Goal: Task Accomplishment & Management: Complete application form

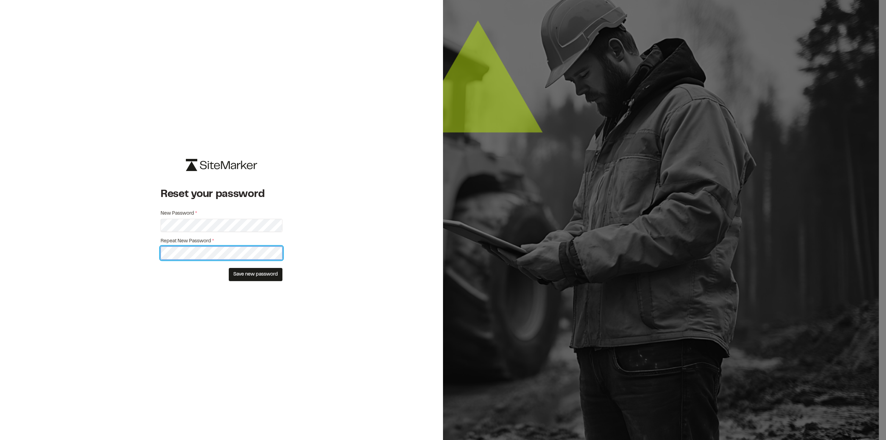
click at [229, 268] on button "Save new password" at bounding box center [256, 274] width 54 height 13
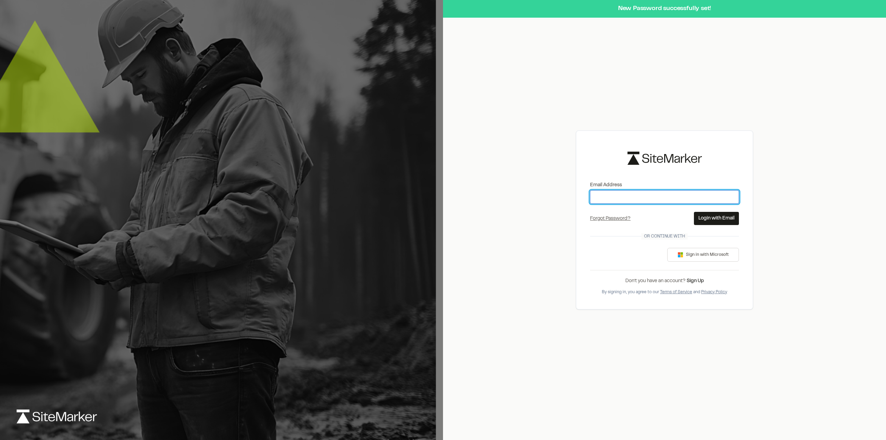
click at [656, 201] on input "Email Address" at bounding box center [664, 196] width 149 height 13
type input "**********"
click at [539, 237] on div "**********" at bounding box center [664, 220] width 443 height 440
click at [715, 217] on button "Login with Email" at bounding box center [716, 218] width 45 height 13
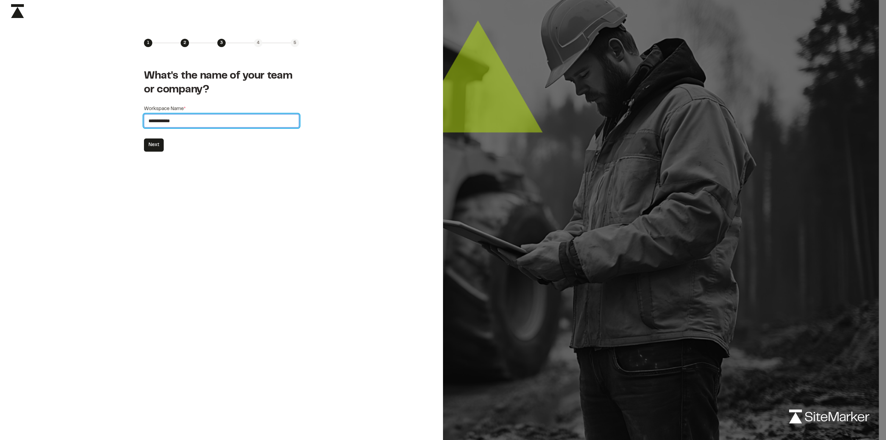
drag, startPoint x: 192, startPoint y: 119, endPoint x: 137, endPoint y: 126, distance: 55.5
click at [137, 126] on div "**********" at bounding box center [221, 110] width 443 height 105
type input "**********"
click at [155, 147] on button "Next" at bounding box center [154, 144] width 20 height 13
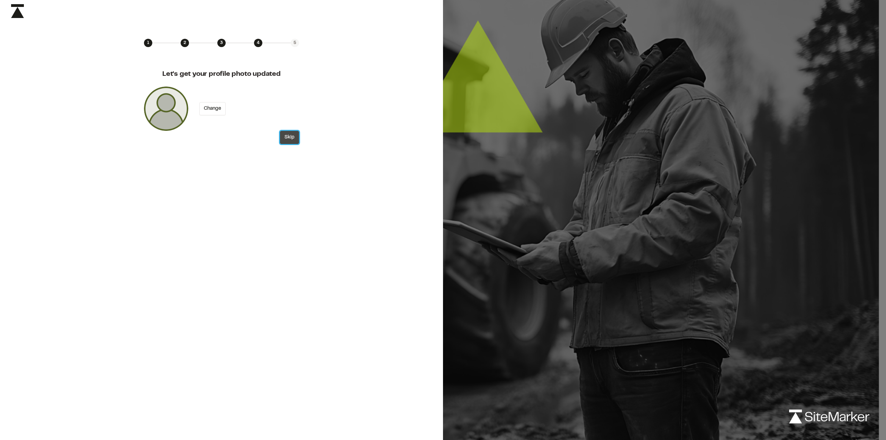
click at [289, 138] on button "Skip" at bounding box center [289, 137] width 19 height 13
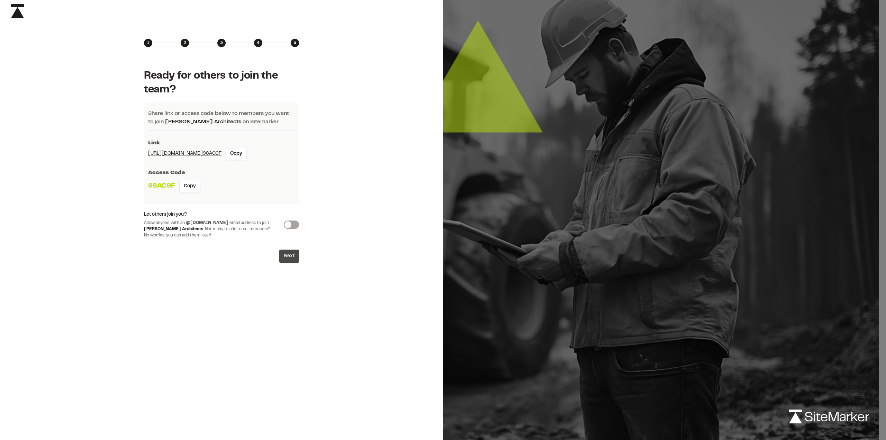
click at [287, 256] on button "Next" at bounding box center [289, 256] width 20 height 13
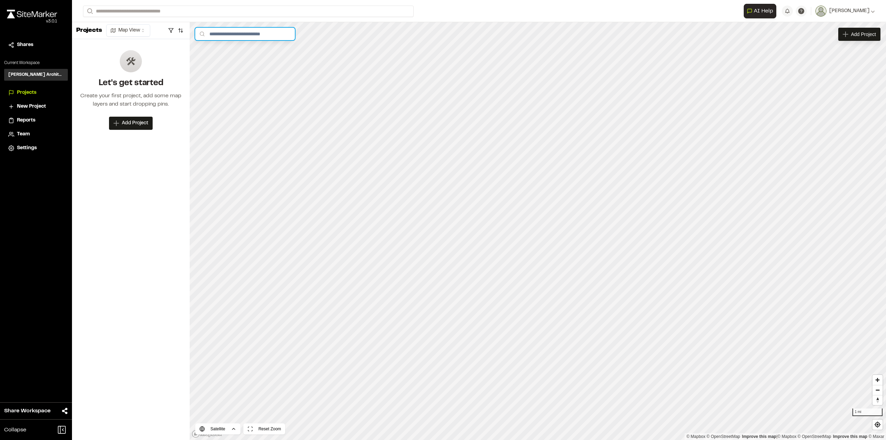
click at [228, 37] on input "text" at bounding box center [245, 34] width 100 height 12
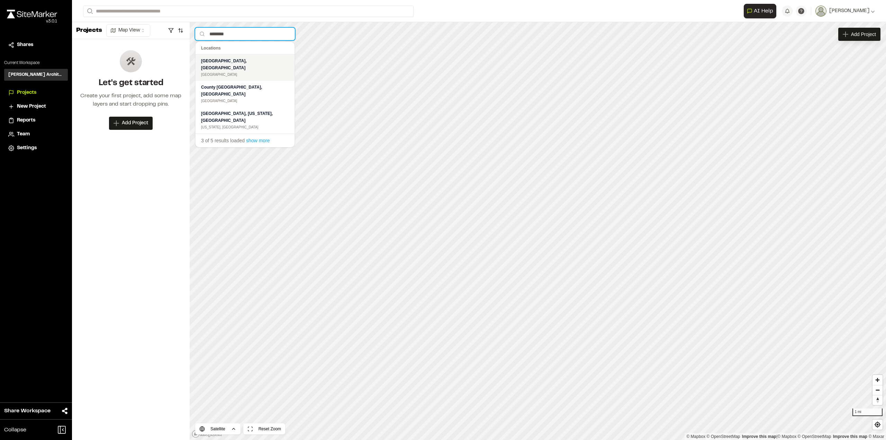
type input "********"
click at [214, 62] on div "[GEOGRAPHIC_DATA], [GEOGRAPHIC_DATA]" at bounding box center [245, 64] width 88 height 14
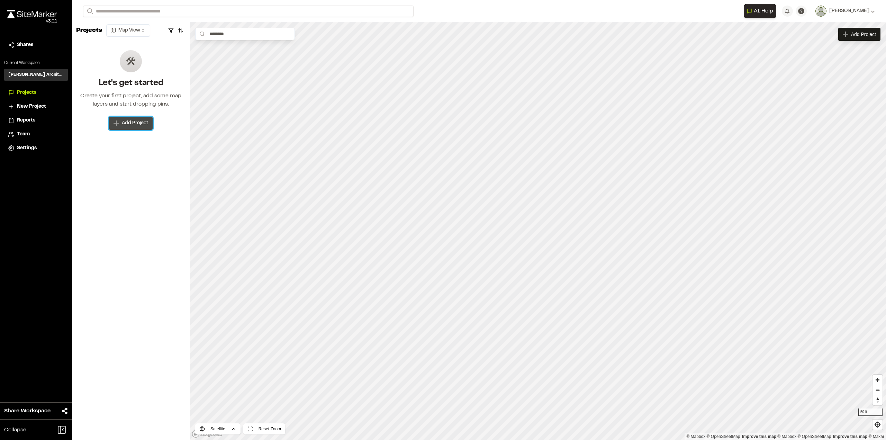
click at [135, 125] on span "Add Project" at bounding box center [135, 123] width 26 height 7
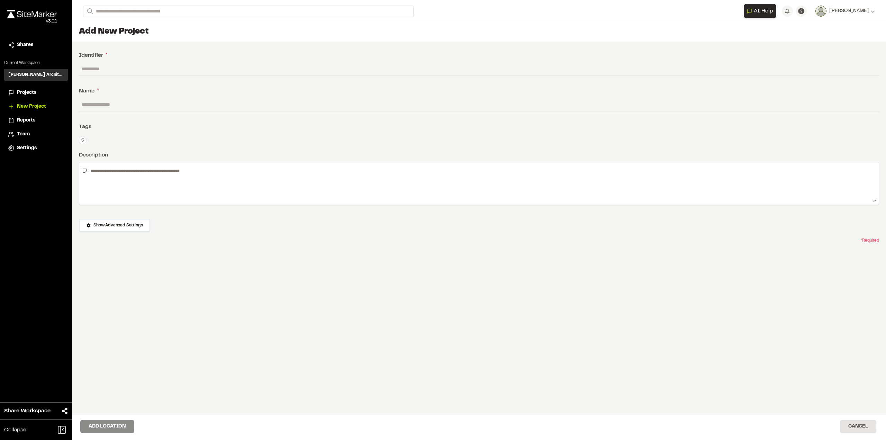
click at [133, 67] on input "text" at bounding box center [479, 68] width 800 height 13
type input "****"
click at [140, 102] on input "text" at bounding box center [479, 104] width 800 height 13
type input "**********"
click at [129, 141] on div "Type Enter or comma to add tag." at bounding box center [479, 140] width 800 height 8
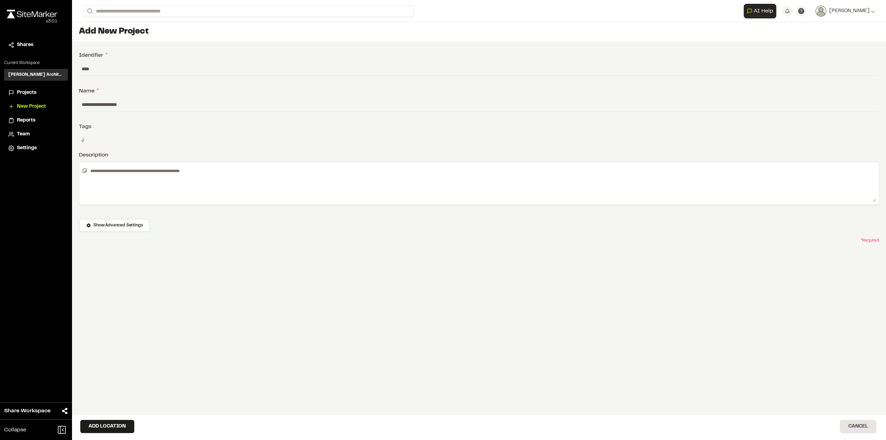
click at [189, 192] on textarea at bounding box center [482, 183] width 788 height 37
type textarea "**********"
click at [104, 427] on button "Add Location" at bounding box center [107, 426] width 54 height 13
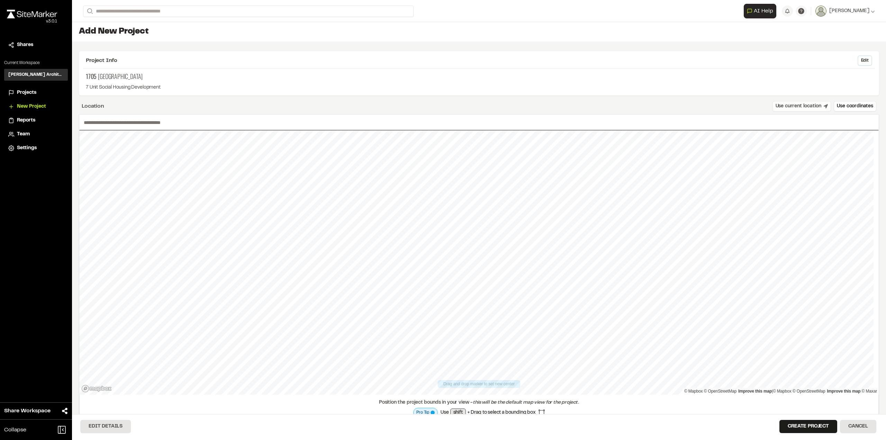
click at [783, 105] on button "Use current location" at bounding box center [801, 106] width 59 height 10
type input "**********"
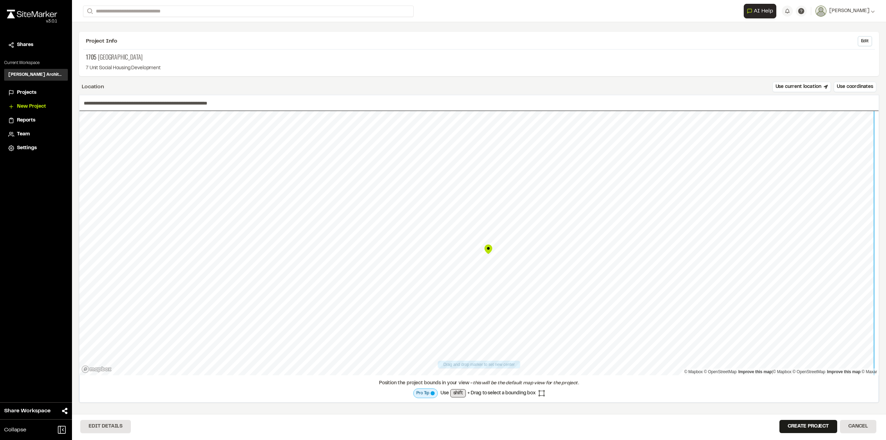
click at [493, 111] on div at bounding box center [478, 111] width 799 height 0
click at [818, 425] on button "Create Project" at bounding box center [808, 426] width 58 height 13
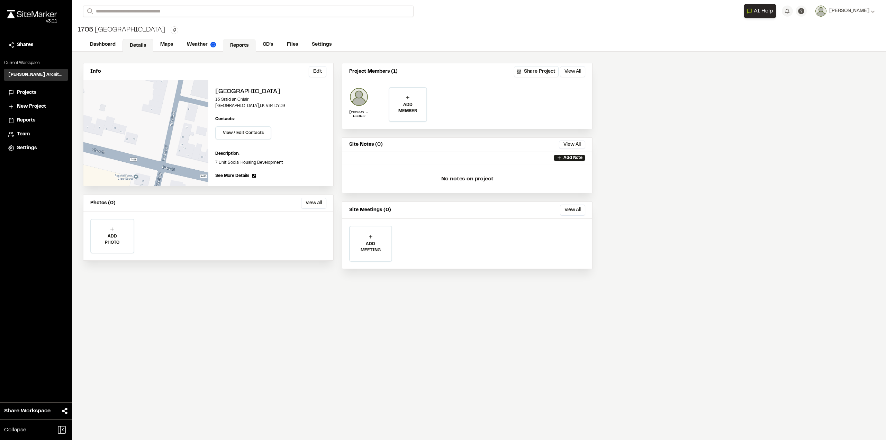
click at [238, 42] on link "Reports" at bounding box center [239, 45] width 33 height 13
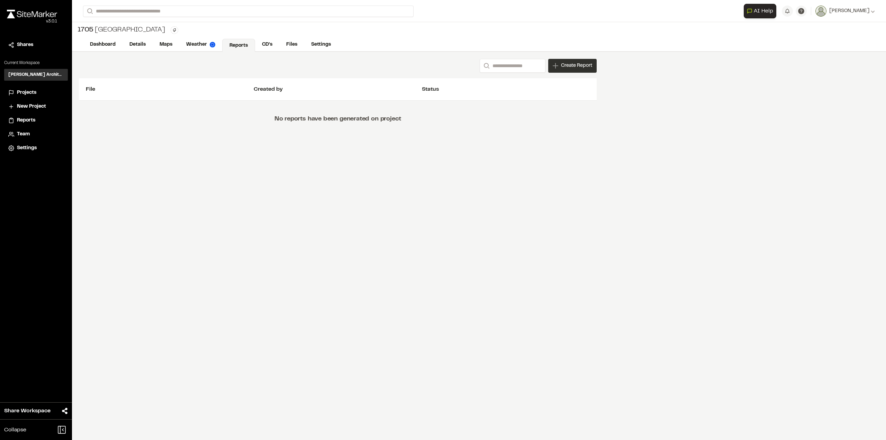
click at [577, 65] on span "Create Report" at bounding box center [576, 66] width 31 height 8
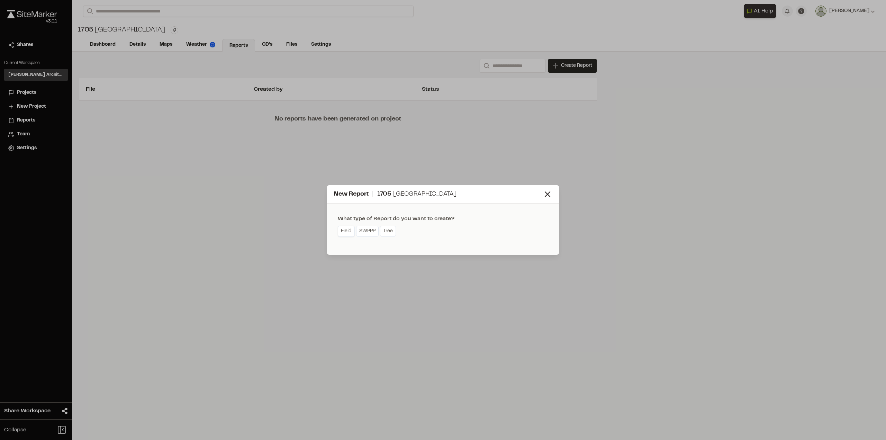
click at [345, 232] on link "Field" at bounding box center [346, 231] width 17 height 11
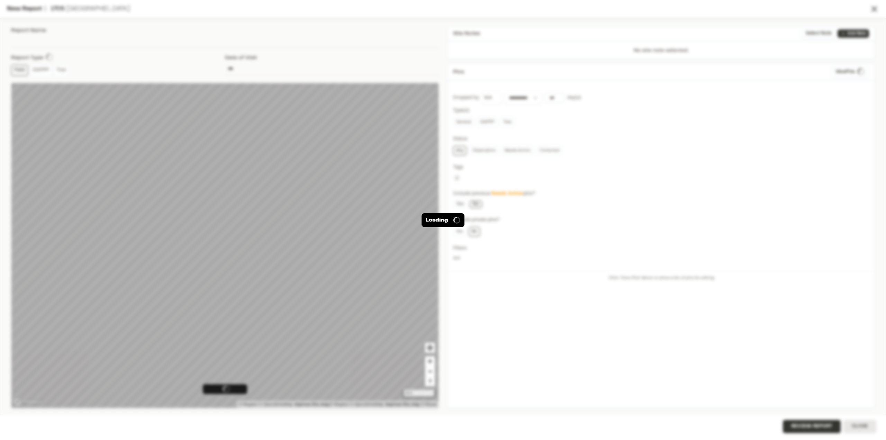
type input "**********"
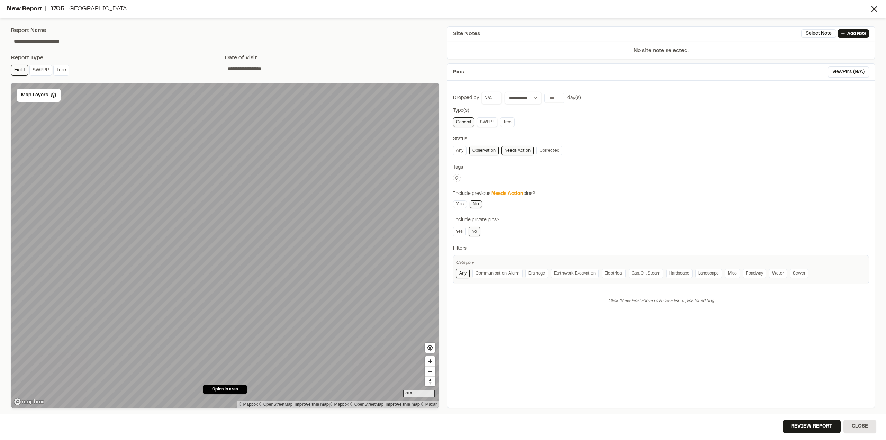
click at [491, 123] on link "SWPPP" at bounding box center [487, 122] width 20 height 10
click at [507, 123] on link "Tree" at bounding box center [507, 122] width 15 height 10
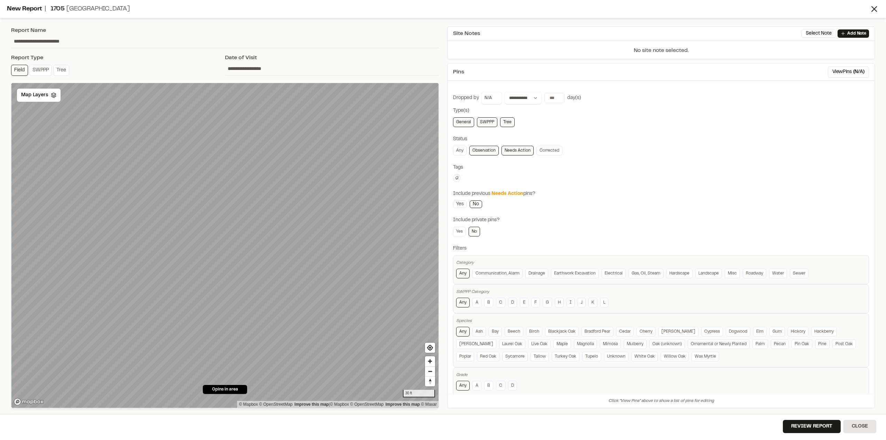
click at [489, 121] on link "SWPPP" at bounding box center [487, 122] width 20 height 10
click at [462, 123] on link "General" at bounding box center [463, 122] width 21 height 10
click at [462, 122] on link "General" at bounding box center [463, 122] width 21 height 10
click at [508, 120] on link "Tree" at bounding box center [507, 122] width 15 height 10
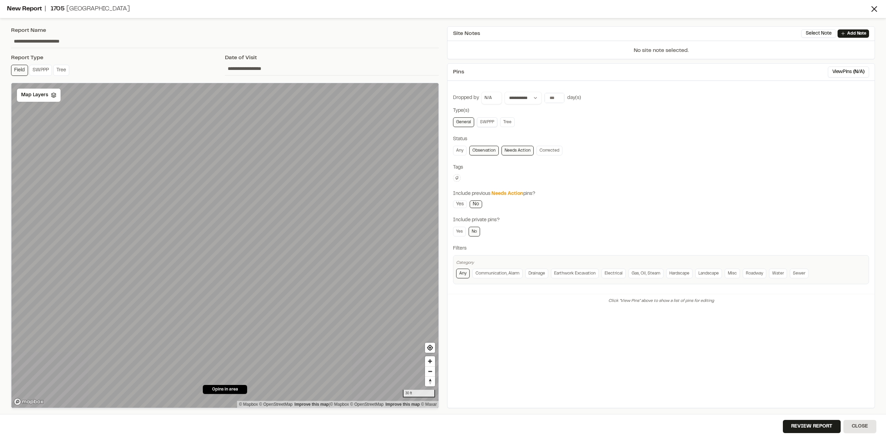
click at [484, 121] on link "SWPPP" at bounding box center [487, 122] width 20 height 10
click at [860, 428] on button "Close" at bounding box center [859, 426] width 33 height 13
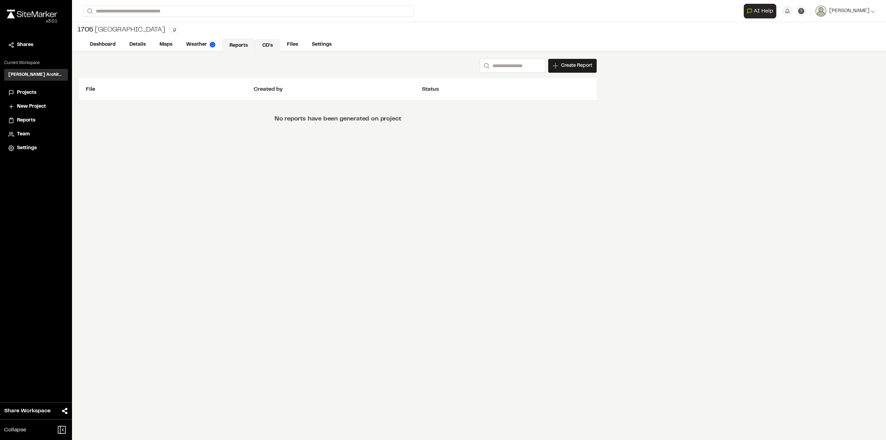
click at [267, 43] on link "CD's" at bounding box center [267, 45] width 25 height 13
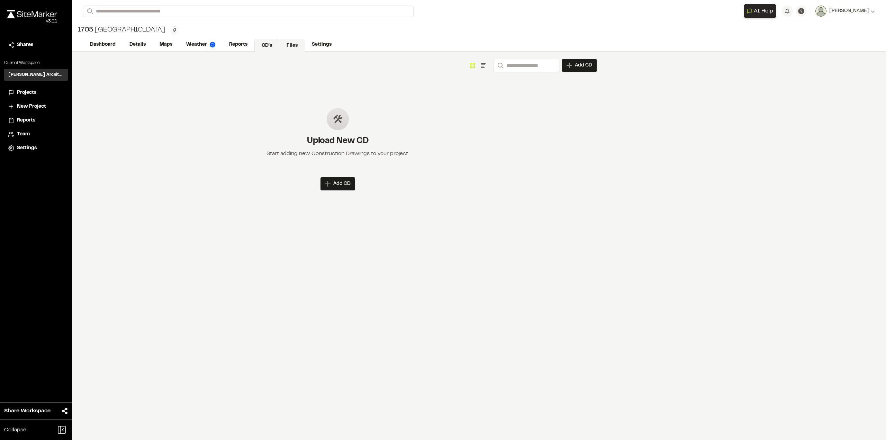
click at [289, 44] on link "Files" at bounding box center [292, 45] width 26 height 13
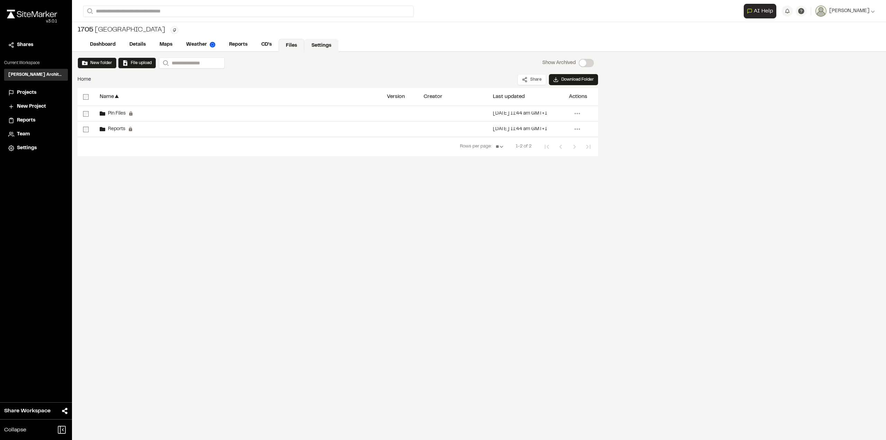
click at [315, 45] on link "Settings" at bounding box center [321, 45] width 34 height 13
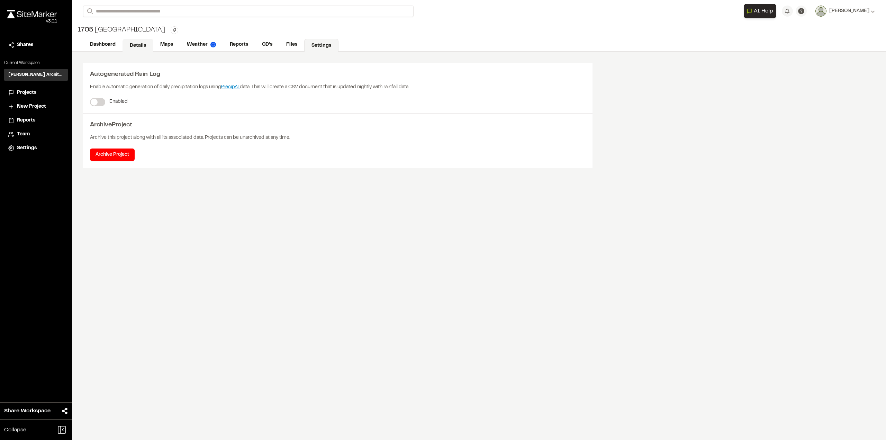
click at [138, 45] on link "Details" at bounding box center [138, 45] width 31 height 13
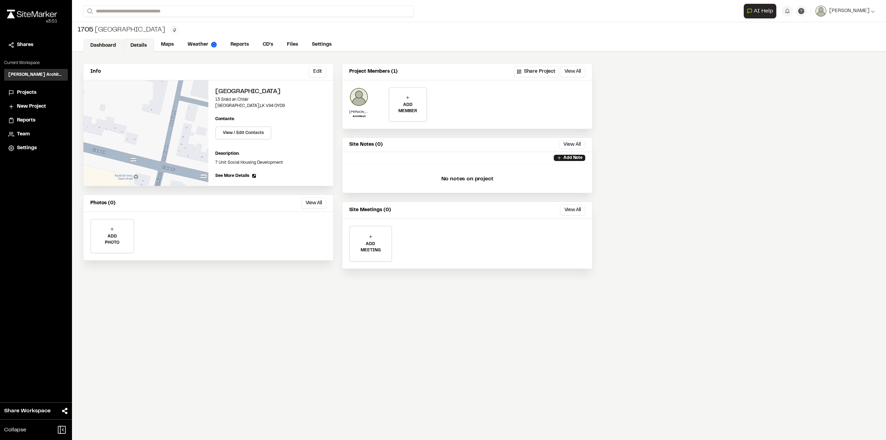
click at [108, 44] on link "Dashboard" at bounding box center [103, 45] width 40 height 13
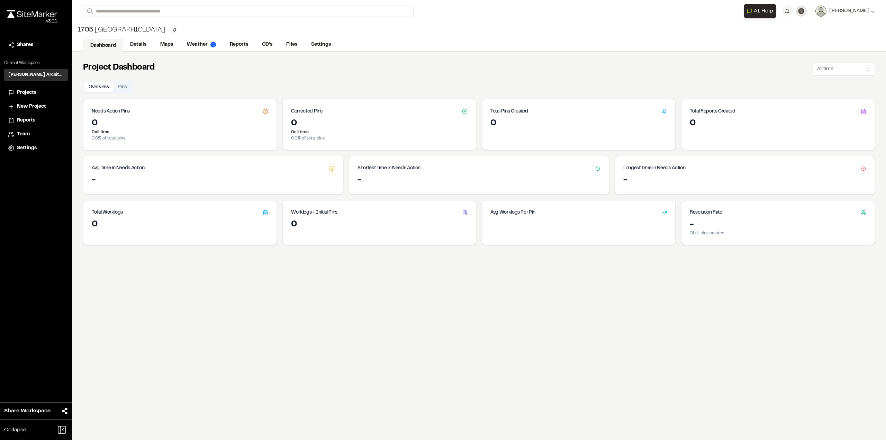
click at [804, 11] on icon at bounding box center [801, 11] width 6 height 6
click at [855, 12] on span "[PERSON_NAME]" at bounding box center [849, 11] width 40 height 8
click at [443, 79] on div "Project Dashboard All time Overview Pins Needs Action Pins 0 0 all time 0.0 % o…" at bounding box center [479, 272] width 814 height 440
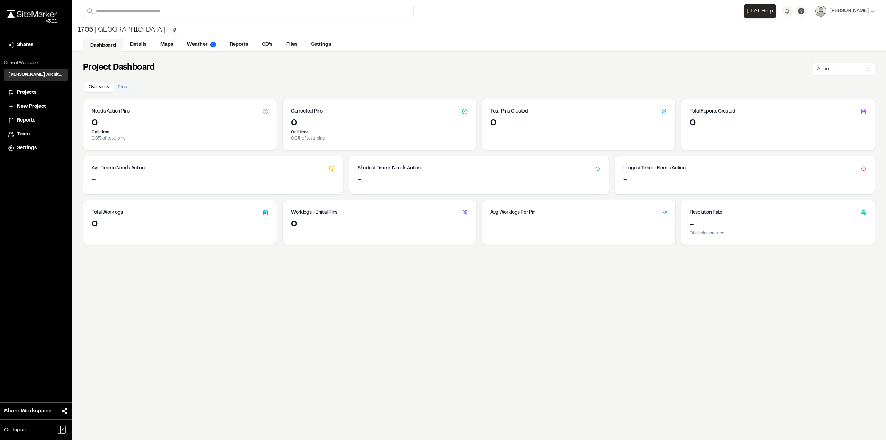
click at [116, 370] on div "Project Dashboard All time Overview Pins Needs Action Pins 0 0 all time 0.0 % o…" at bounding box center [479, 272] width 814 height 440
click at [249, 332] on div "Project Dashboard All time Overview Pins Needs Action Pins 0 0 all time 0.0 % o…" at bounding box center [479, 272] width 814 height 440
click at [173, 45] on link "Maps" at bounding box center [166, 45] width 27 height 13
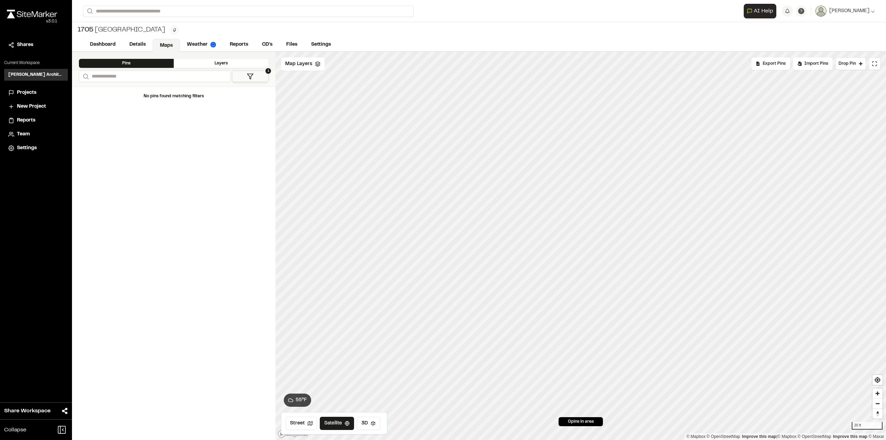
click at [192, 62] on div "Layers" at bounding box center [221, 63] width 95 height 9
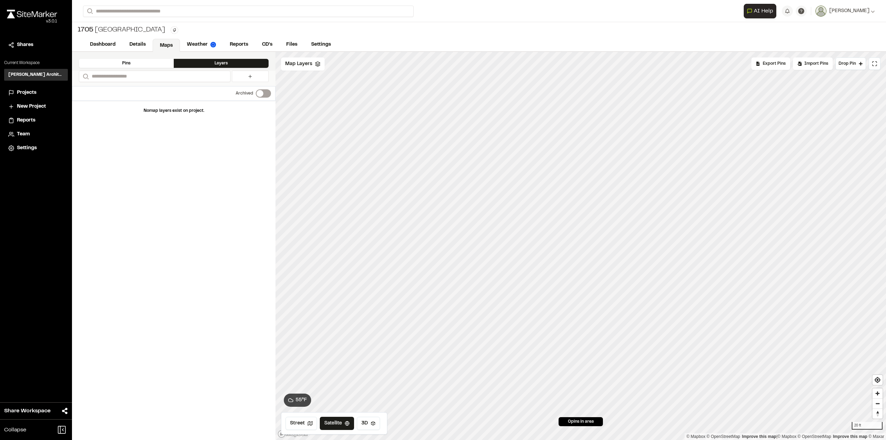
click at [138, 61] on div "Pins" at bounding box center [126, 63] width 95 height 9
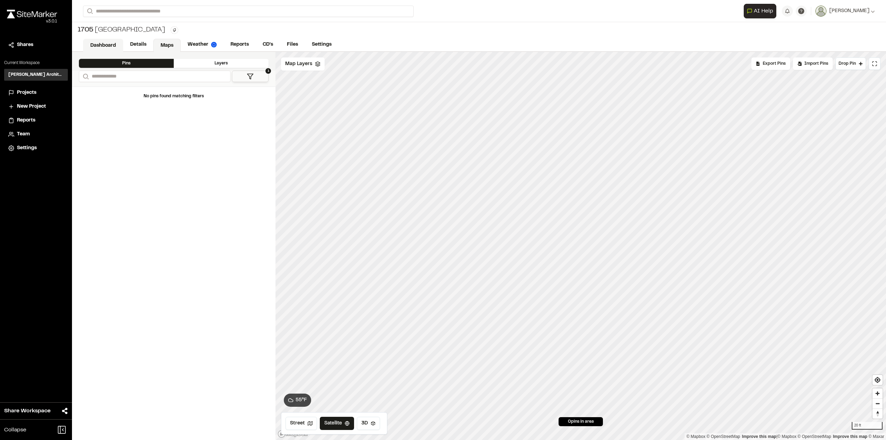
click at [100, 43] on link "Dashboard" at bounding box center [103, 45] width 40 height 13
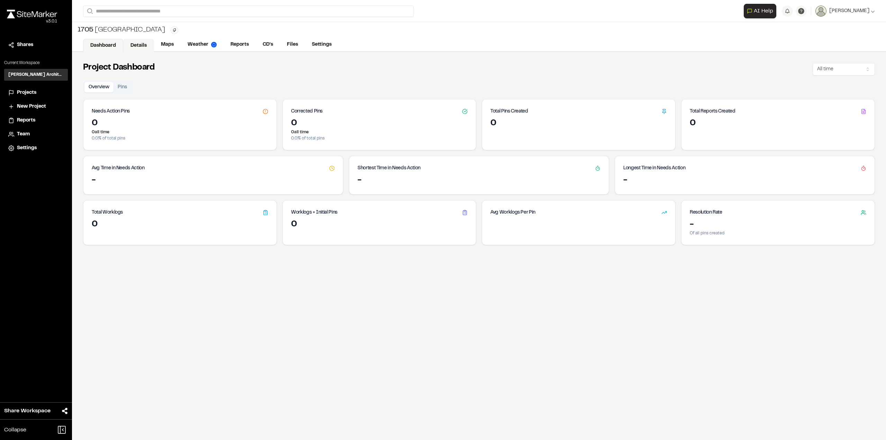
click at [135, 43] on link "Details" at bounding box center [138, 45] width 31 height 13
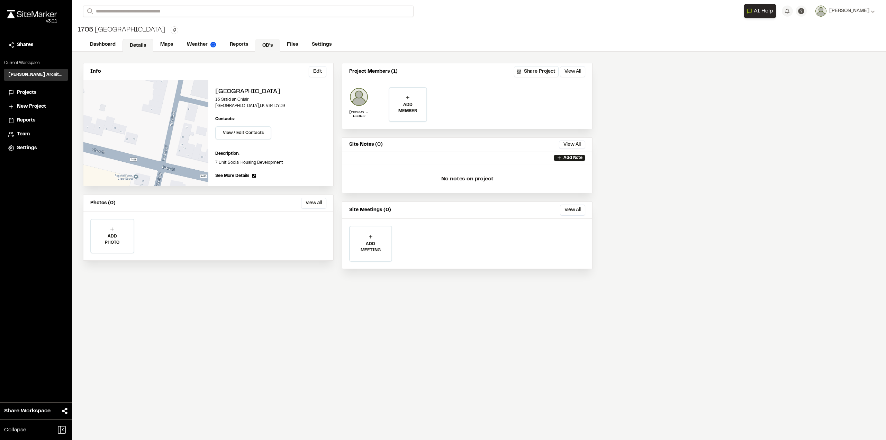
click at [267, 44] on link "CD's" at bounding box center [267, 45] width 25 height 13
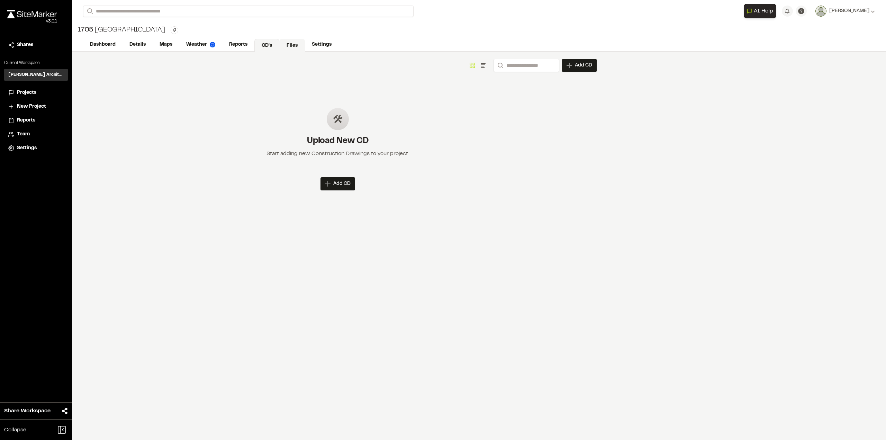
click at [294, 46] on link "Files" at bounding box center [292, 45] width 26 height 13
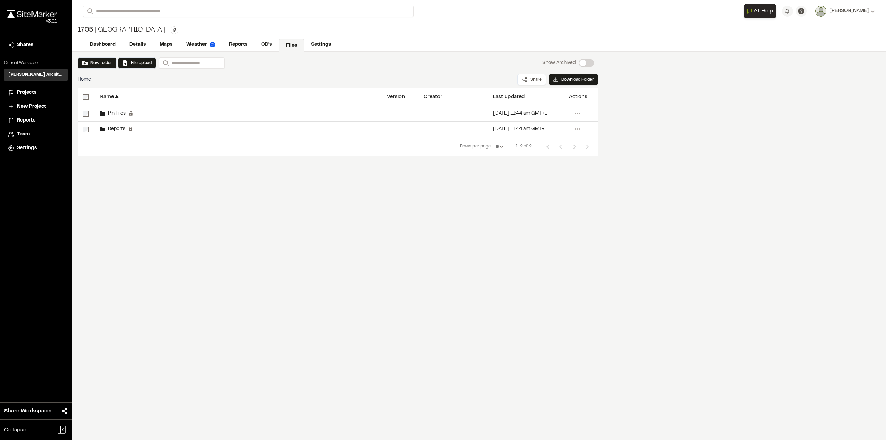
click at [385, 251] on div "New folder File upload Search Show Archived Show Archived Home Share Download F…" at bounding box center [479, 246] width 814 height 388
click at [174, 259] on div "New folder File upload Search Show Archived Show Archived Home Share Download F…" at bounding box center [479, 246] width 814 height 388
click at [464, 232] on div "New folder File upload Search Show Archived Show Archived Home Share Download F…" at bounding box center [479, 246] width 814 height 388
click at [242, 244] on div "New folder File upload Search Show Archived Show Archived Home Share Download F…" at bounding box center [479, 246] width 814 height 388
click at [156, 193] on div "New folder File upload Search Show Archived Show Archived Home Share Download F…" at bounding box center [338, 124] width 532 height 145
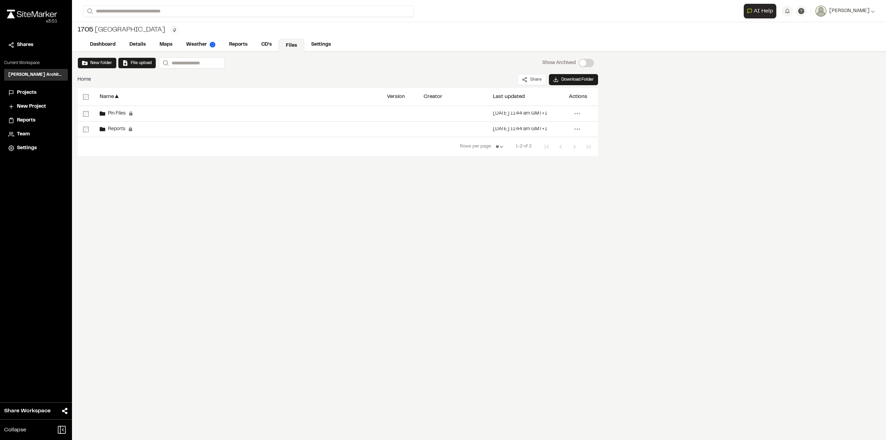
click at [23, 119] on span "Reports" at bounding box center [26, 121] width 18 height 8
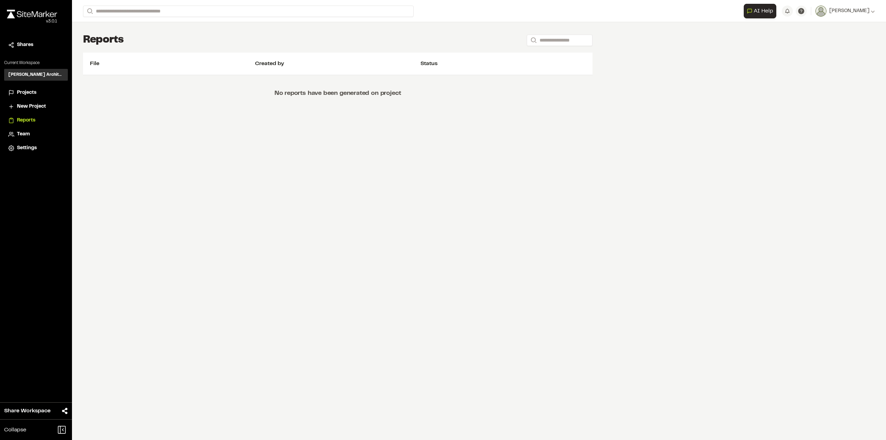
click at [33, 91] on span "Projects" at bounding box center [26, 93] width 19 height 8
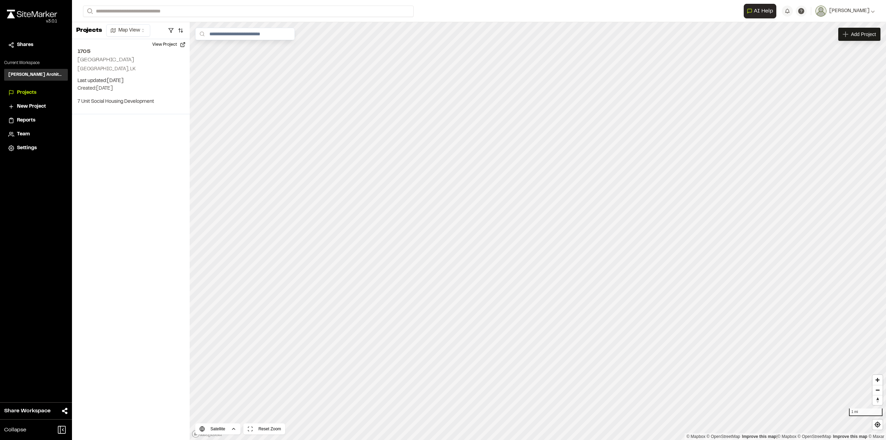
click at [33, 121] on span "Reports" at bounding box center [26, 121] width 18 height 8
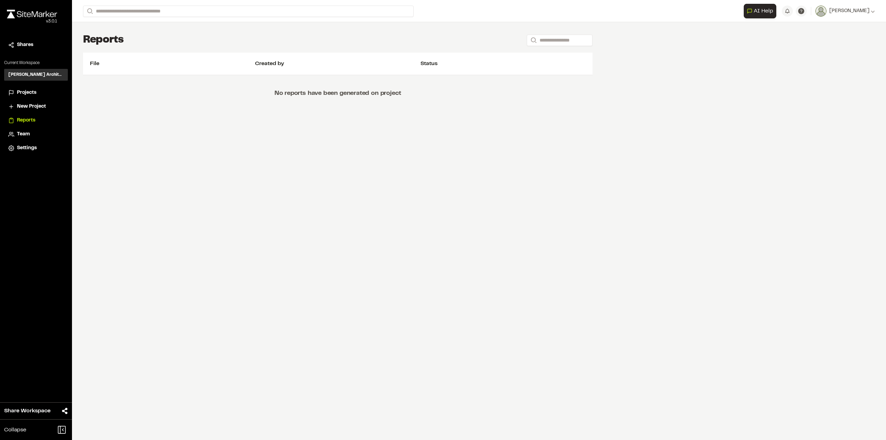
click at [29, 91] on span "Projects" at bounding box center [26, 93] width 19 height 8
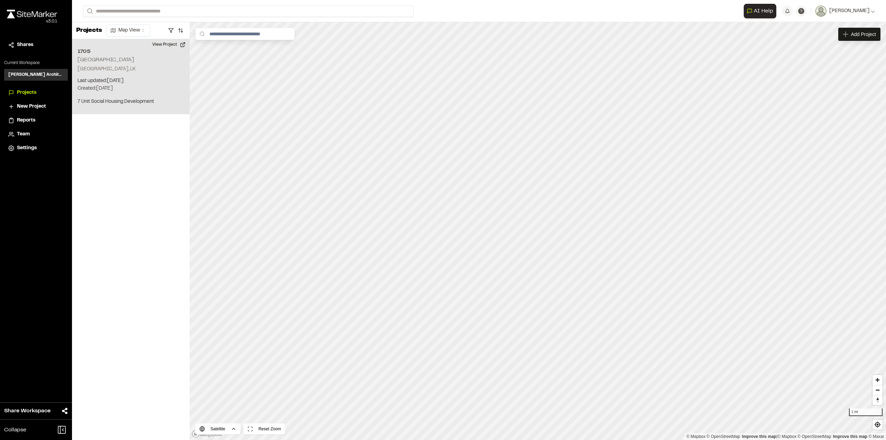
click at [116, 73] on div "[STREET_ADDRESS], LK Last updated: [DATE] Budget: $ Created: [DATE] Projected C…" at bounding box center [131, 76] width 118 height 75
click at [114, 73] on div "[STREET_ADDRESS], LK Last updated: [DATE] Budget: $ Created: [DATE] Projected C…" at bounding box center [131, 76] width 118 height 75
click at [104, 66] on p "[GEOGRAPHIC_DATA], LK" at bounding box center [131, 69] width 107 height 8
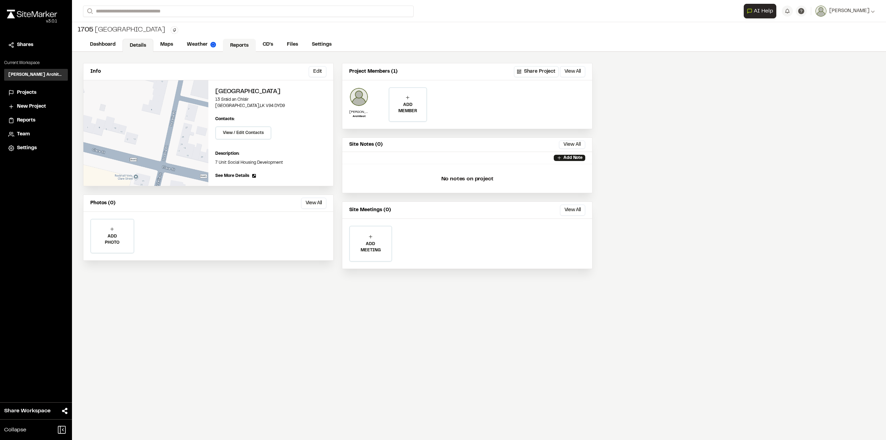
click at [235, 43] on link "Reports" at bounding box center [239, 45] width 33 height 13
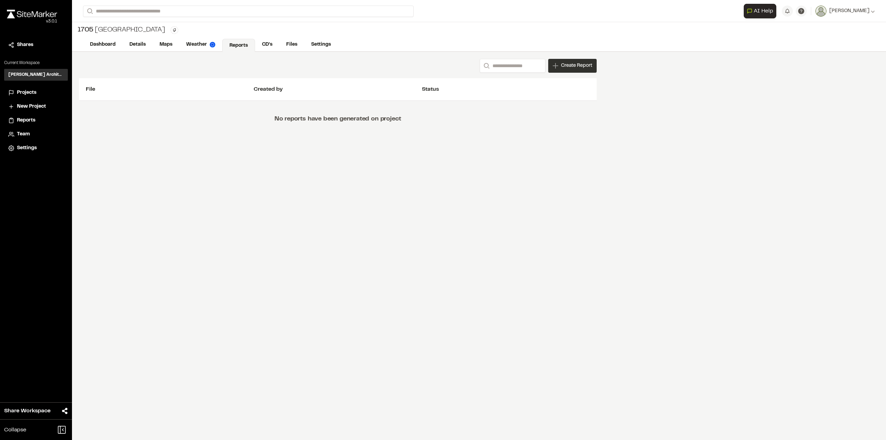
click at [568, 64] on span "Create Report" at bounding box center [576, 66] width 31 height 8
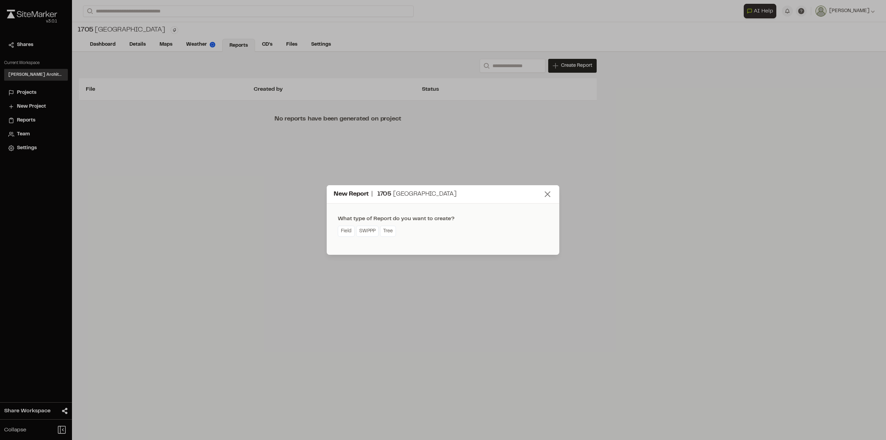
click at [549, 194] on icon at bounding box center [548, 194] width 10 height 10
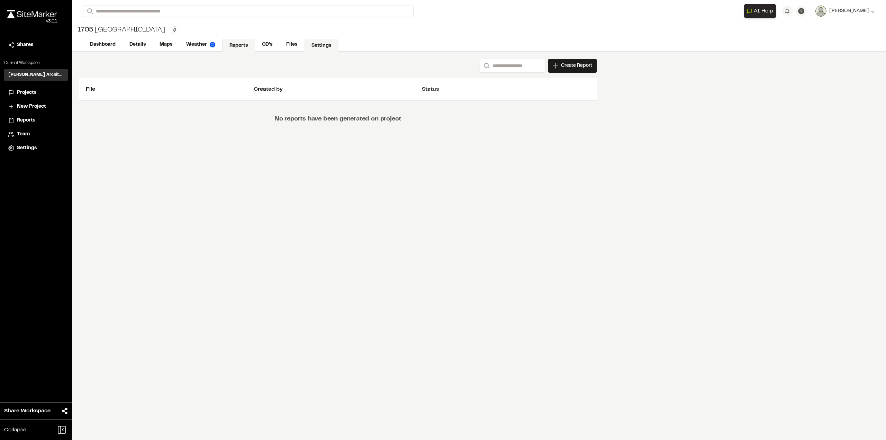
click at [311, 42] on link "Settings" at bounding box center [321, 45] width 34 height 13
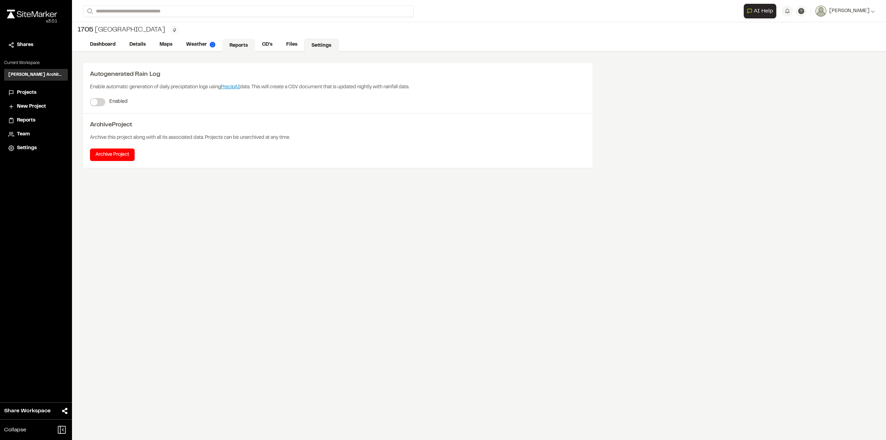
click at [236, 41] on link "Reports" at bounding box center [238, 45] width 33 height 13
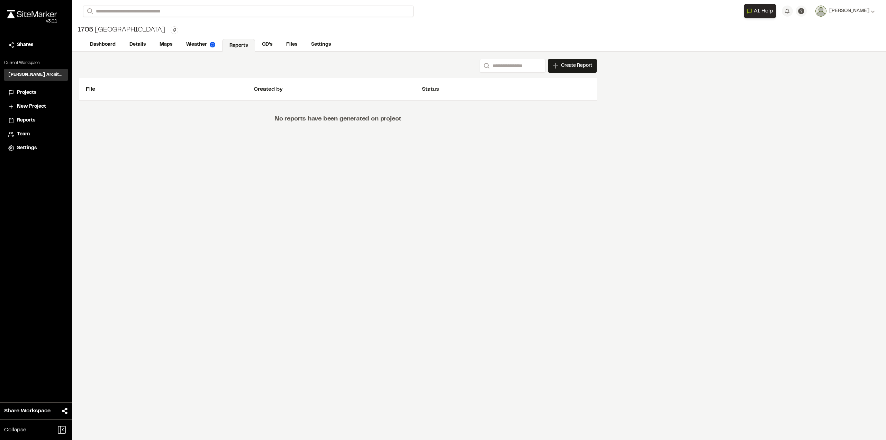
click at [493, 261] on div "Search Create Report New Report | 1705 Clare Street Housing What type of Report…" at bounding box center [479, 246] width 814 height 388
click at [423, 209] on div "Search Create Report New Report | 1705 Clare Street Housing What type of Report…" at bounding box center [479, 246] width 814 height 388
